Goal: Task Accomplishment & Management: Manage account settings

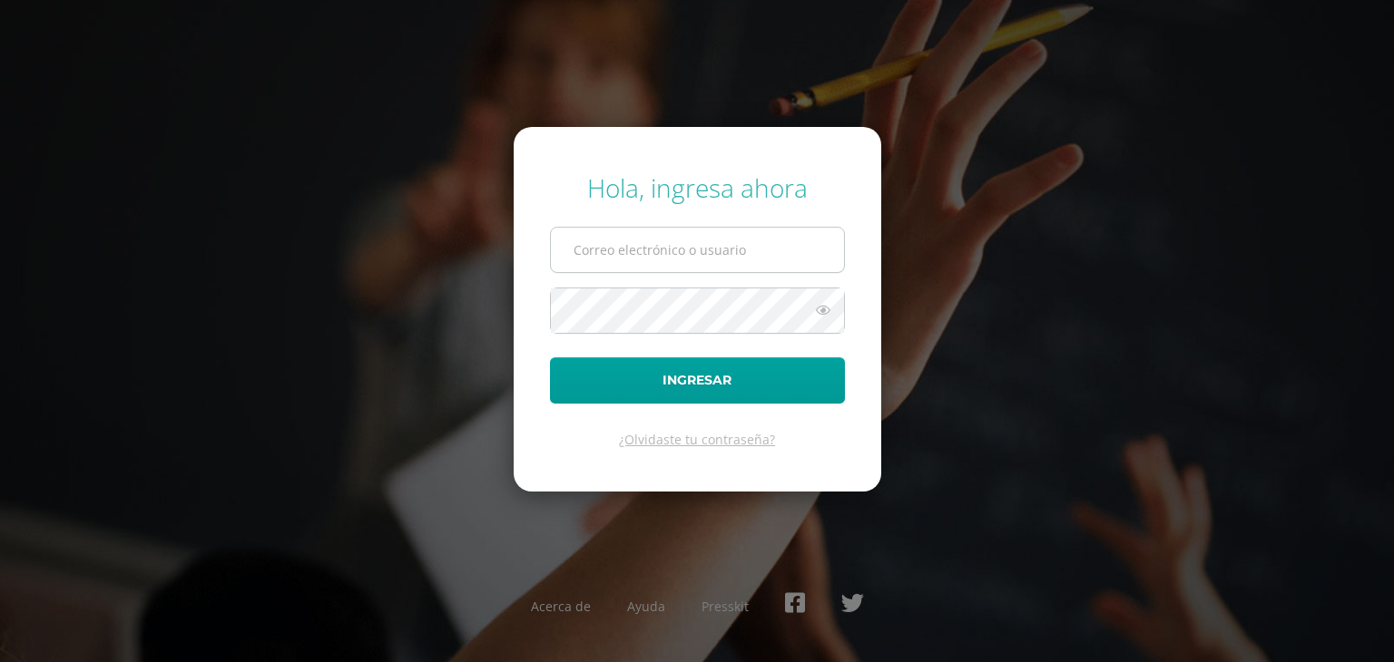
drag, startPoint x: 0, startPoint y: 0, endPoint x: 622, endPoint y: 256, distance: 673.0
click at [622, 256] on input "text" at bounding box center [697, 250] width 293 height 44
type input "20191091"
click at [826, 310] on icon at bounding box center [823, 310] width 24 height 22
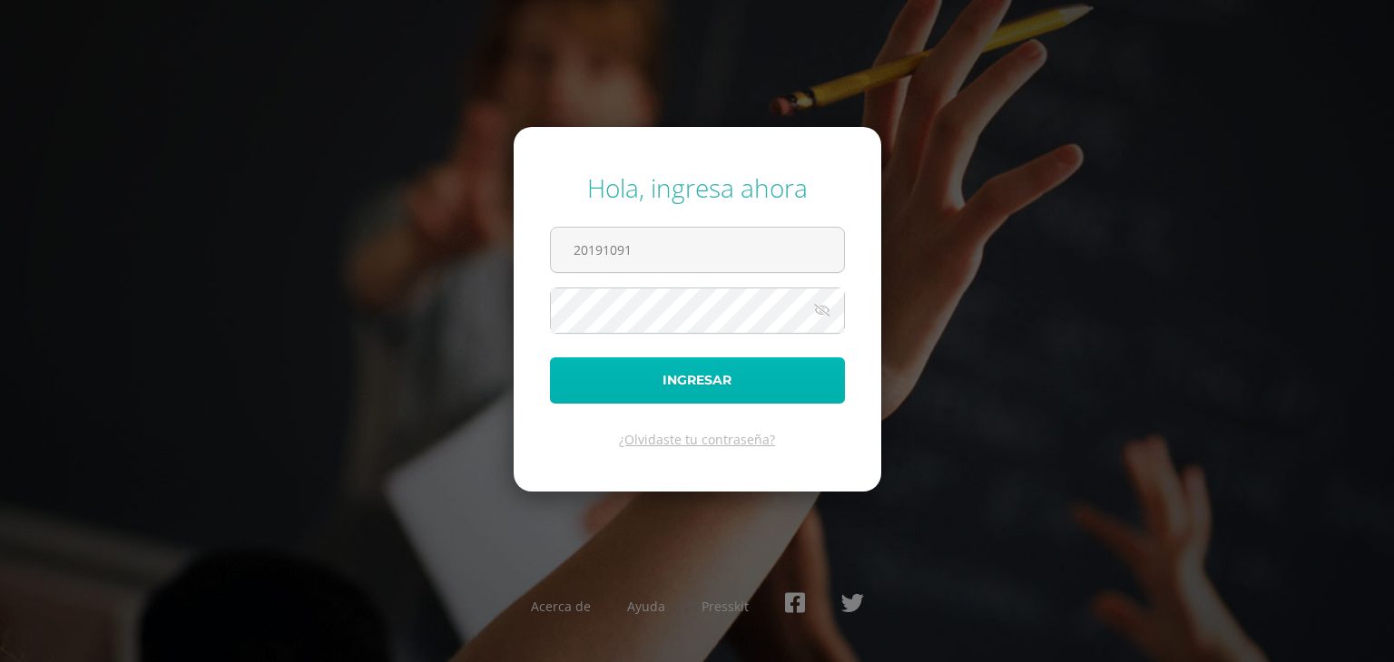
click at [809, 397] on button "Ingresar" at bounding box center [697, 380] width 295 height 46
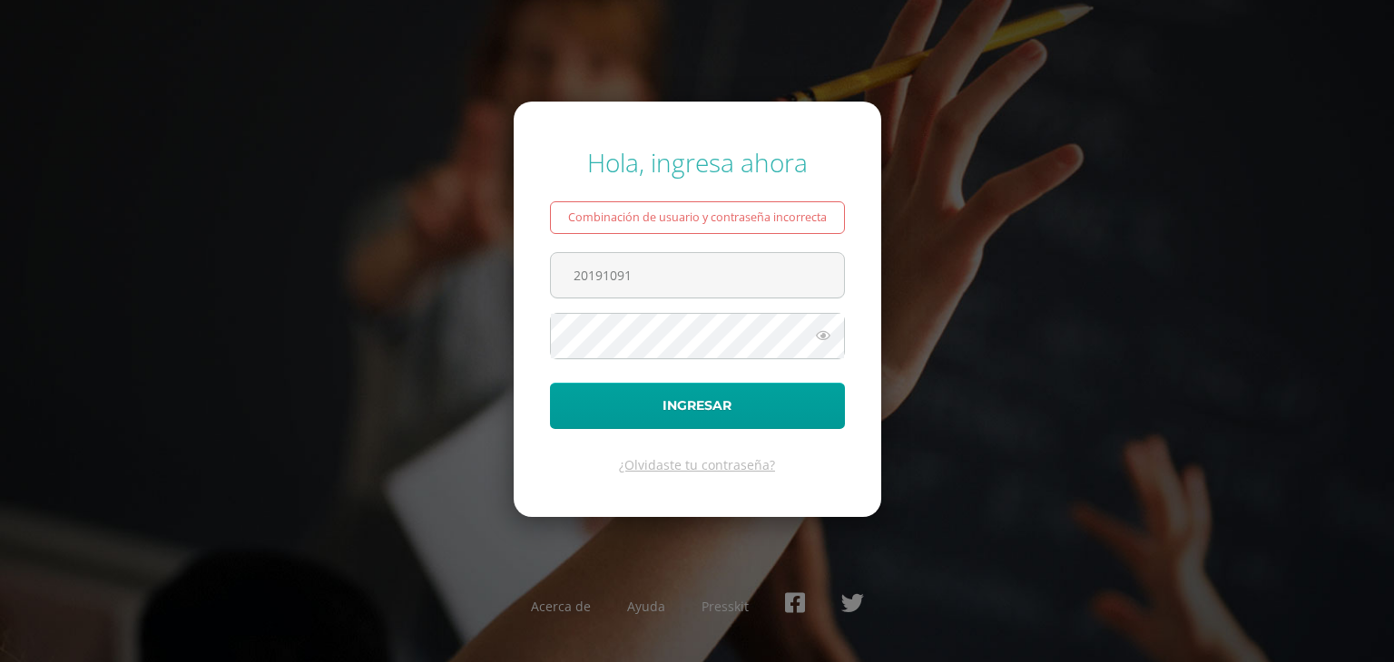
click at [906, 208] on div "Hola, ingresa ahora Combinación de usuario y contraseña incorrecta 20191091 Ing…" at bounding box center [697, 331] width 1170 height 401
